Goal: Information Seeking & Learning: Learn about a topic

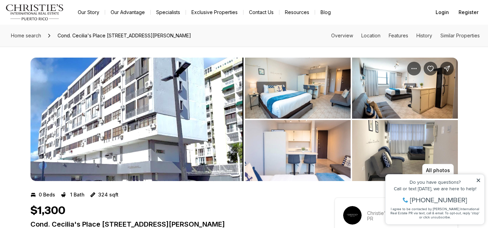
click at [421, 107] on img "View image gallery" at bounding box center [405, 88] width 106 height 61
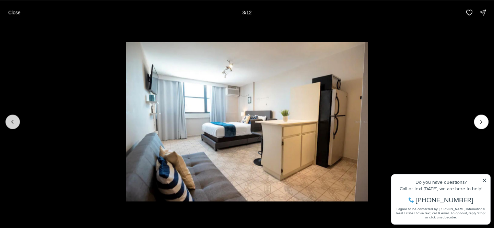
click at [12, 117] on button "Previous slide" at bounding box center [12, 121] width 14 height 14
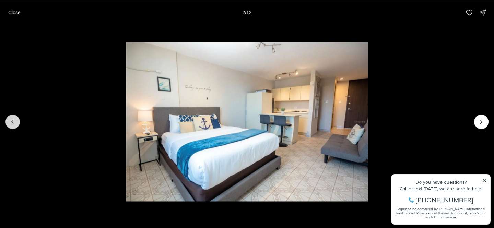
click at [12, 117] on button "Previous slide" at bounding box center [12, 121] width 14 height 14
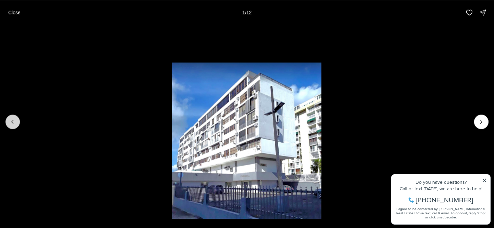
click at [12, 117] on div at bounding box center [12, 121] width 14 height 14
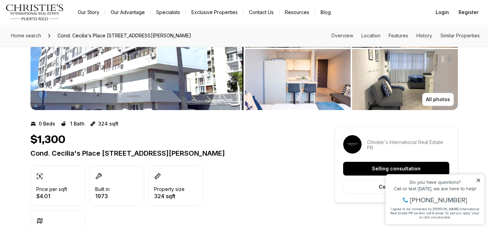
scroll to position [82, 0]
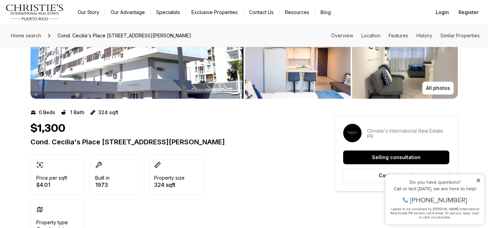
click at [477, 180] on icon at bounding box center [478, 180] width 5 height 5
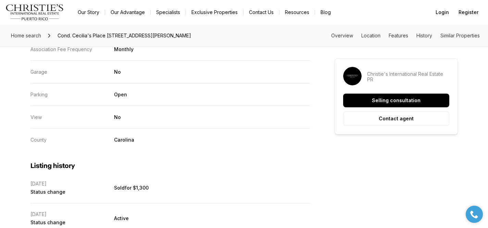
scroll to position [1042, 0]
